Goal: Task Accomplishment & Management: Manage account settings

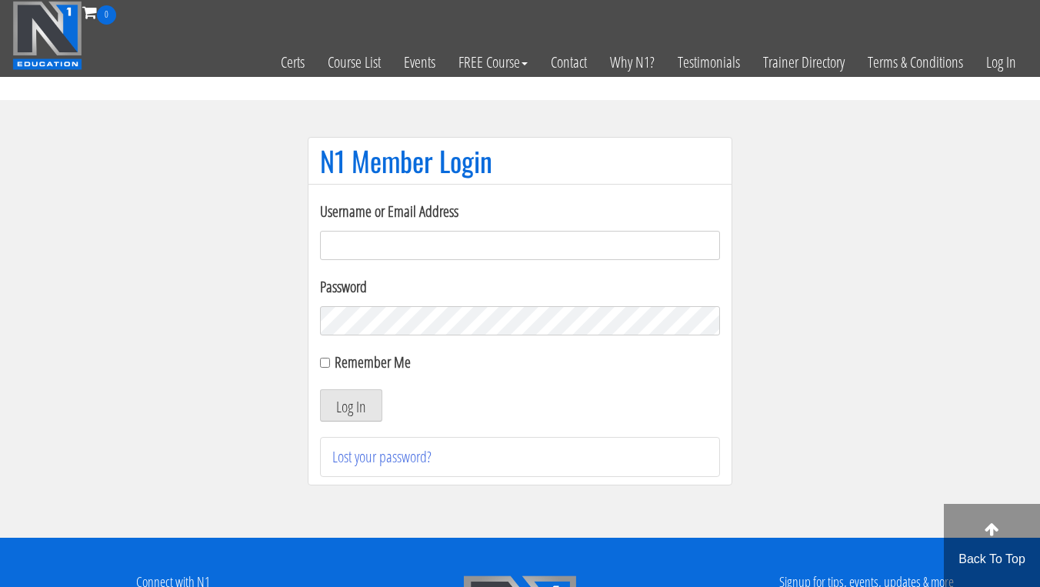
type input "miikameier@icloud.com"
click at [351, 405] on button "Log In" at bounding box center [351, 405] width 62 height 32
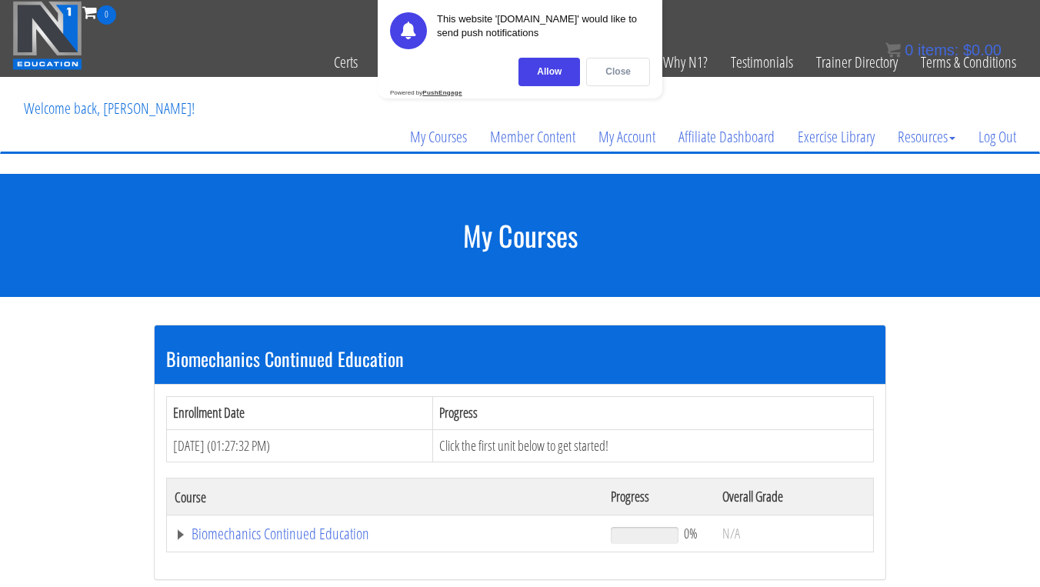
click at [606, 72] on div "Close" at bounding box center [618, 72] width 64 height 28
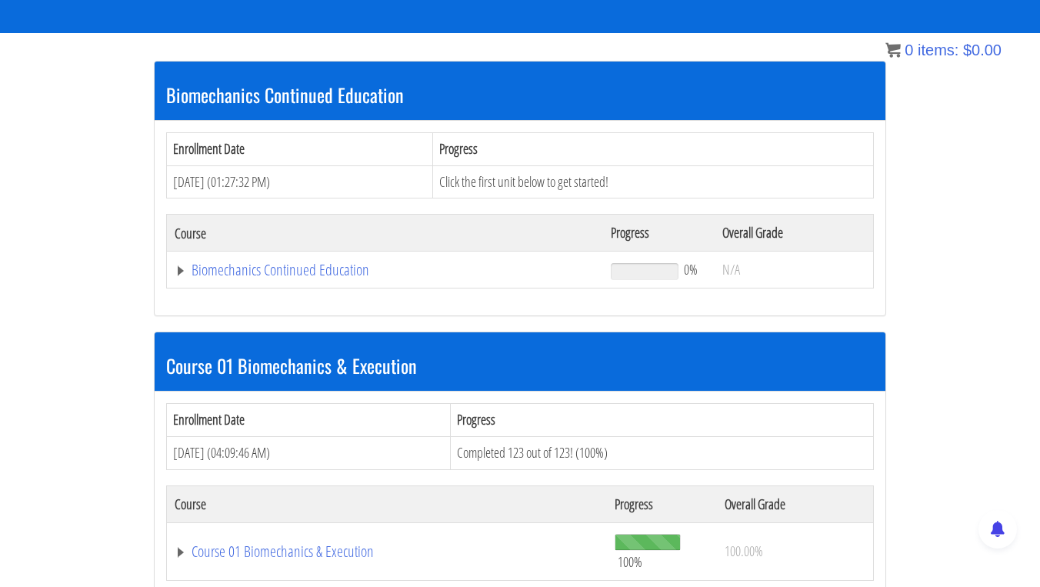
scroll to position [176, 0]
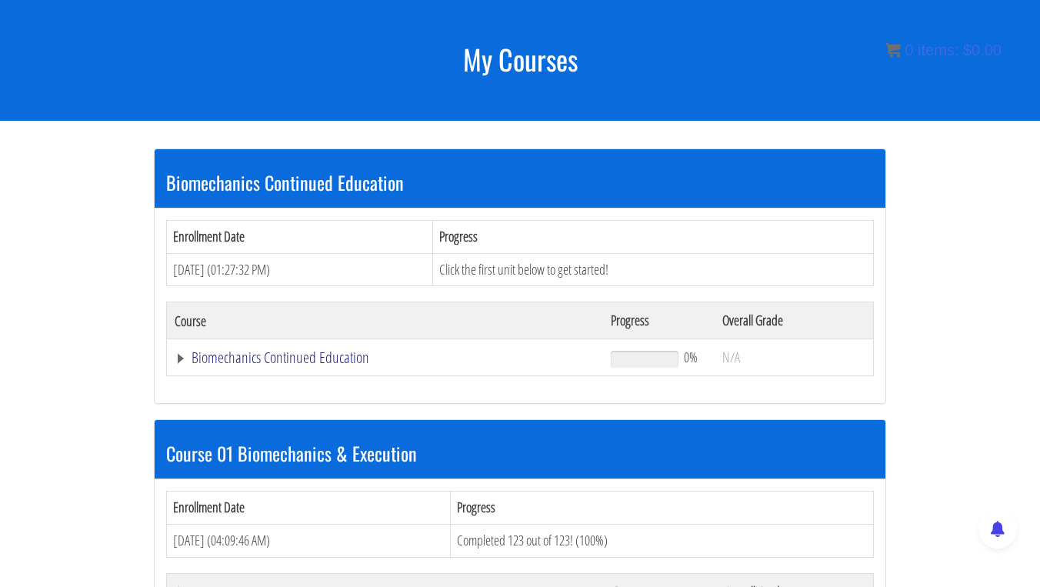
click at [274, 360] on link "Biomechanics Continued Education" at bounding box center [385, 357] width 421 height 15
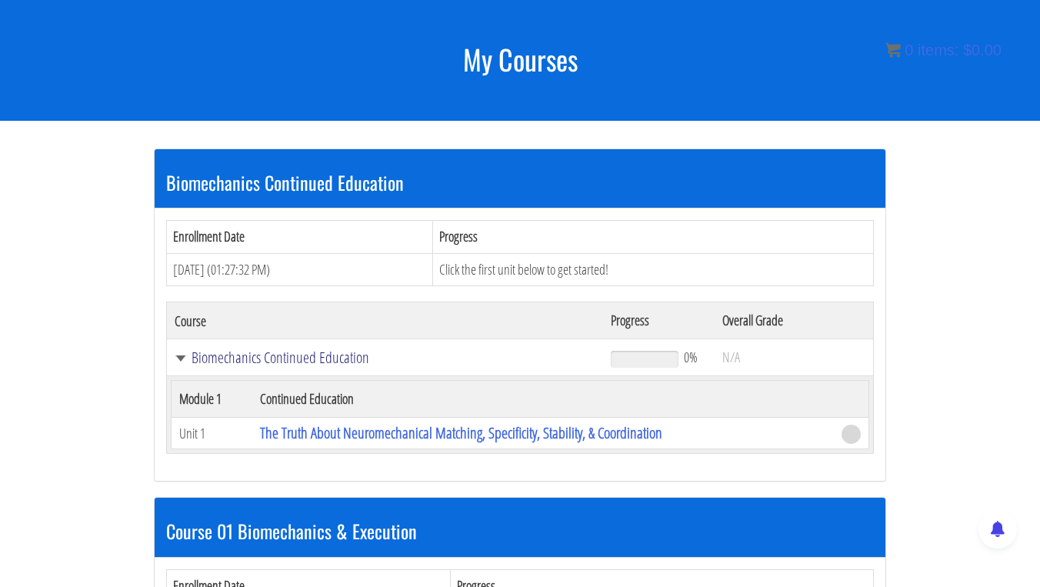
click at [186, 351] on link "Biomechanics Continued Education" at bounding box center [385, 357] width 421 height 15
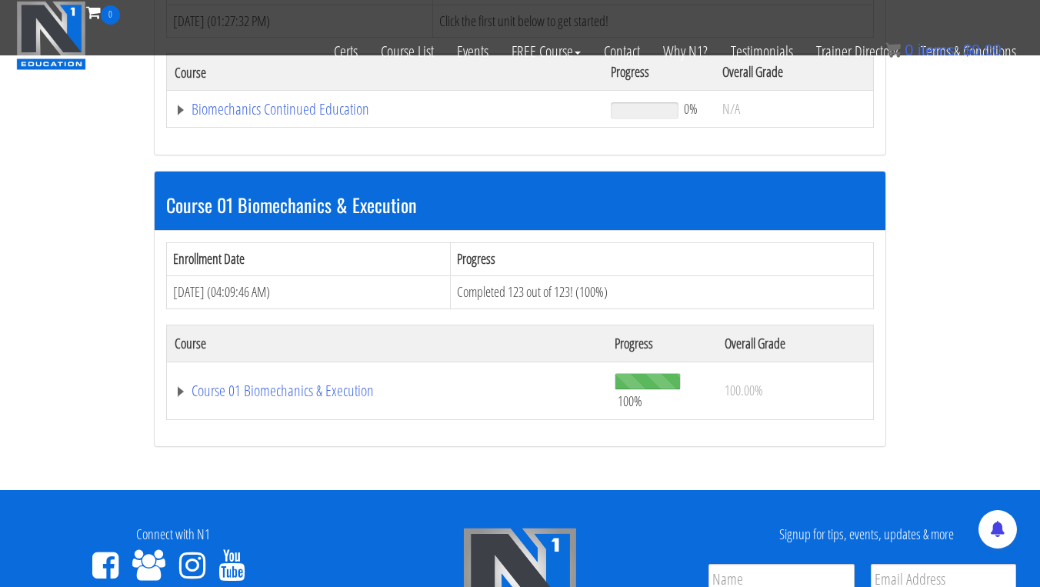
scroll to position [325, 0]
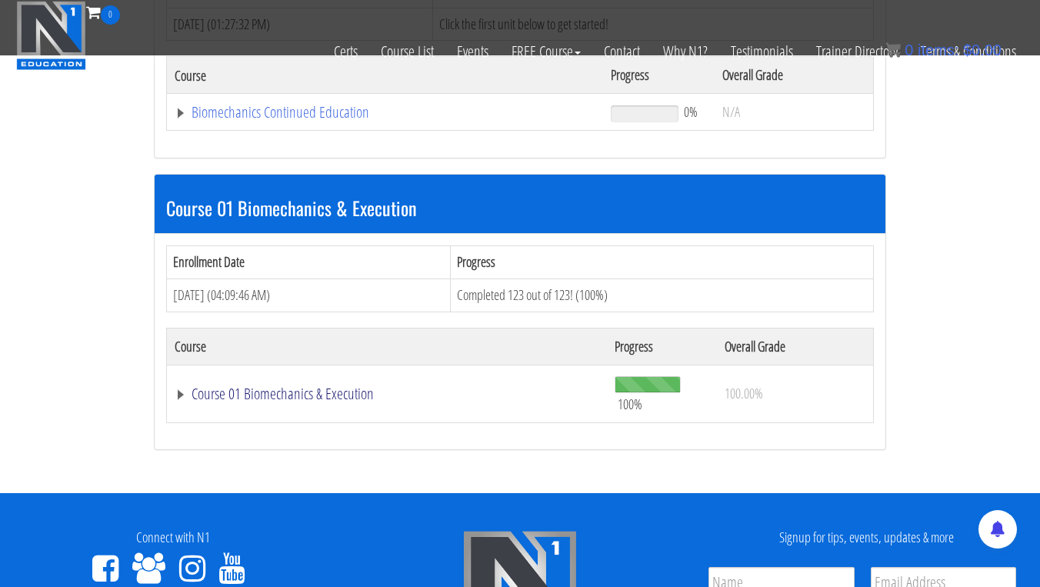
click at [185, 120] on link "Course 01 Biomechanics & Execution" at bounding box center [385, 112] width 421 height 15
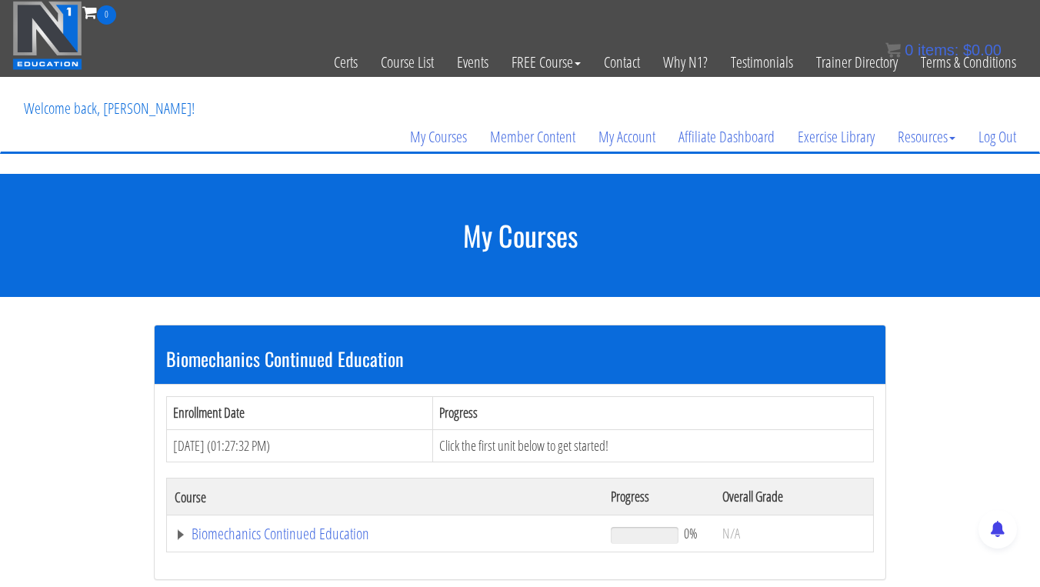
scroll to position [0, 0]
click at [138, 108] on p "Welcome back, [PERSON_NAME]!" at bounding box center [109, 109] width 194 height 62
click at [618, 143] on link "My Account" at bounding box center [627, 137] width 80 height 74
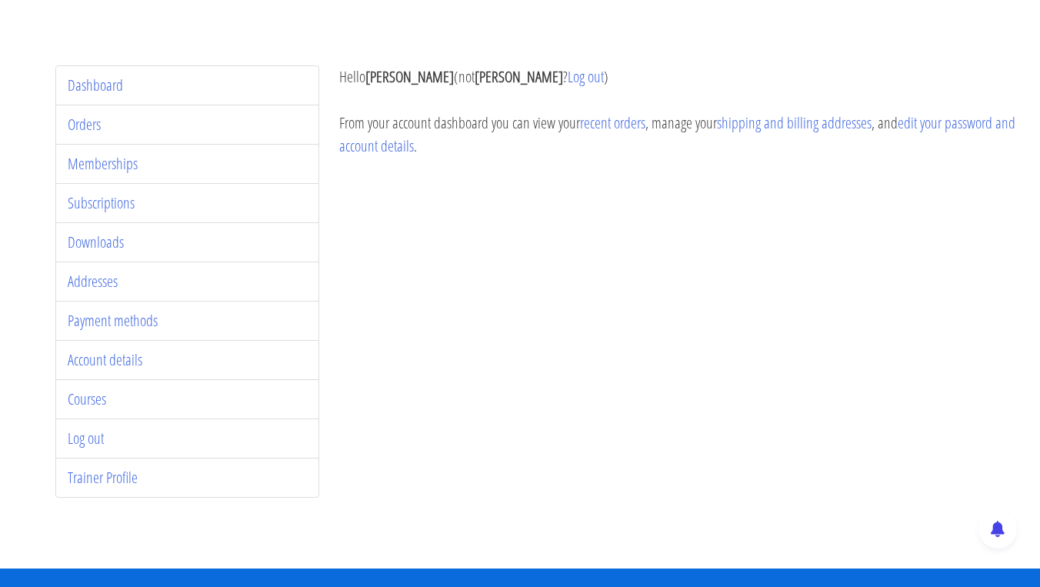
scroll to position [167, 0]
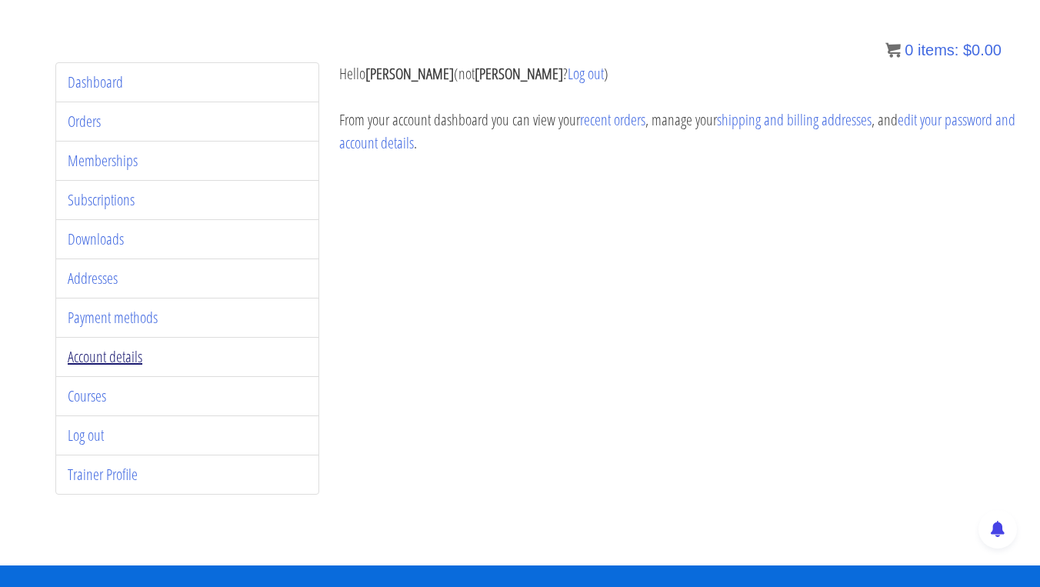
click at [128, 358] on link "Account details" at bounding box center [105, 356] width 75 height 21
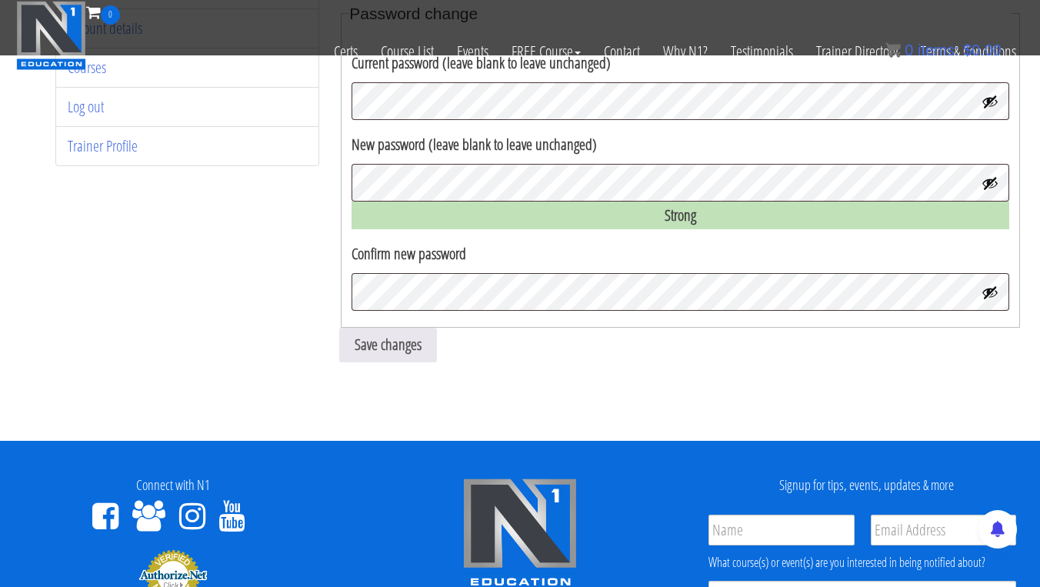
scroll to position [422, 0]
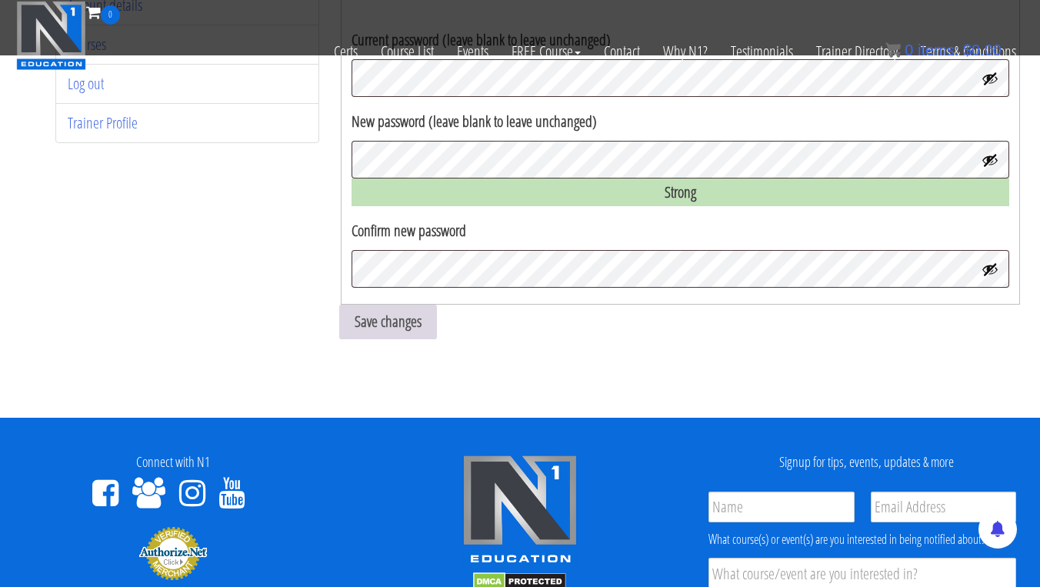
click at [414, 316] on button "Save changes" at bounding box center [388, 322] width 98 height 35
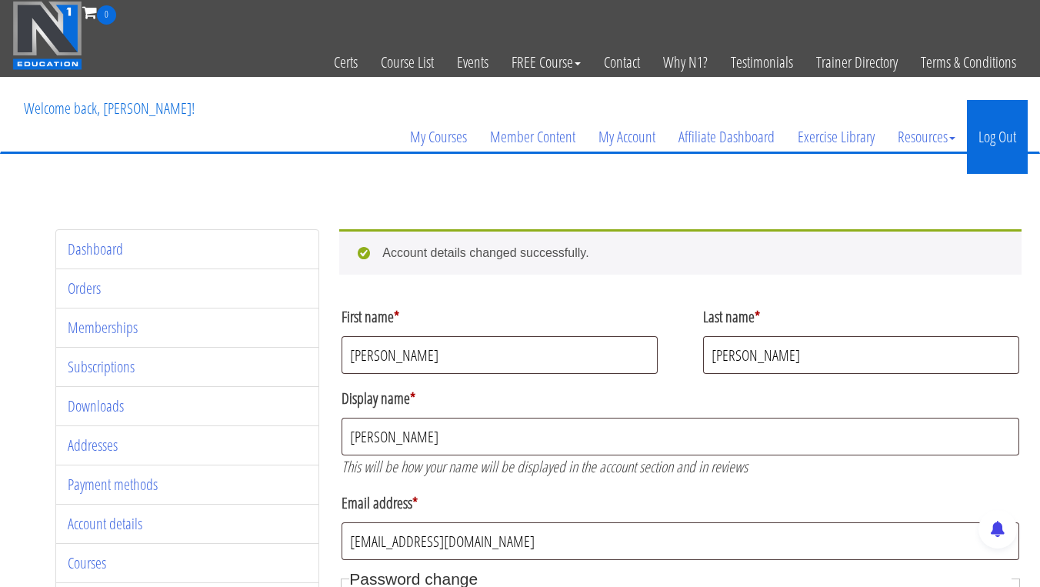
click at [1003, 131] on link "Log Out" at bounding box center [997, 137] width 61 height 74
